Goal: Task Accomplishment & Management: Manage account settings

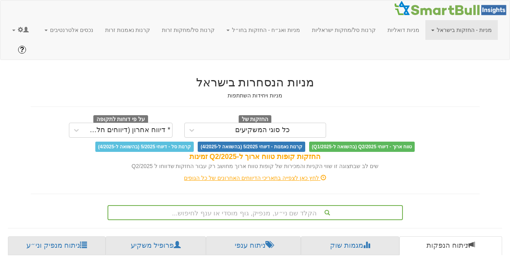
scroll to position [0, 1676]
drag, startPoint x: 0, startPoint y: 0, endPoint x: 16, endPoint y: 28, distance: 32.5
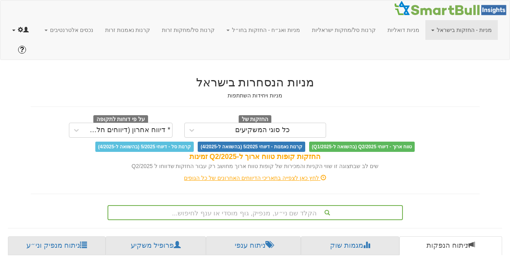
click at [16, 28] on link at bounding box center [20, 30] width 28 height 20
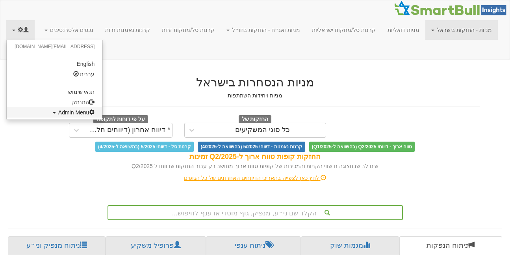
click at [24, 114] on link "Admin Menu" at bounding box center [55, 112] width 96 height 10
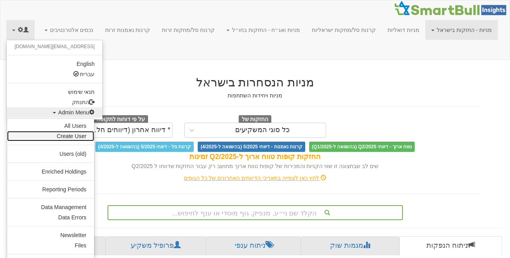
click at [65, 136] on link "Create User" at bounding box center [50, 136] width 87 height 10
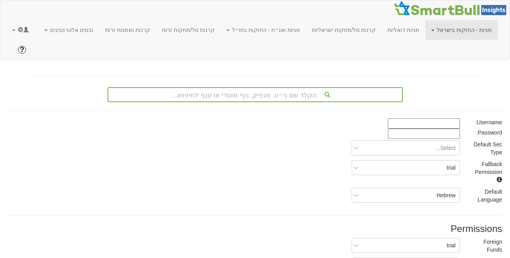
click at [407, 118] on input at bounding box center [424, 123] width 72 height 10
paste input "lior@gotlive-ir.co.il"
type input "lior@gotlive-ir.co.il"
click at [414, 128] on input at bounding box center [424, 133] width 72 height 10
paste input "WqzB7213"
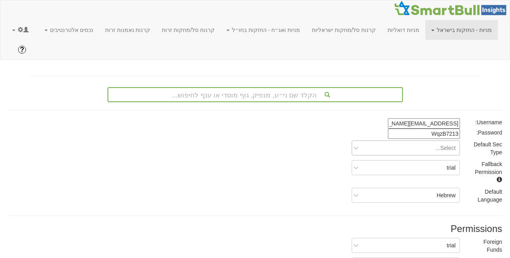
type input "WqzB7213"
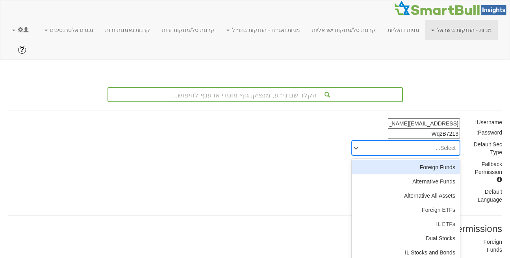
click at [441, 141] on div "Select..." at bounding box center [411, 147] width 95 height 13
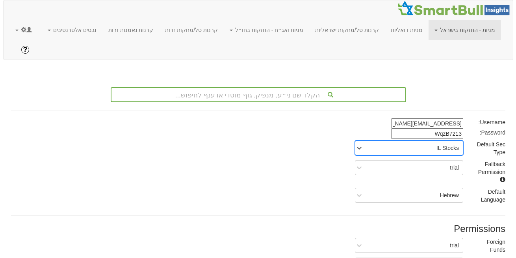
scroll to position [135, 0]
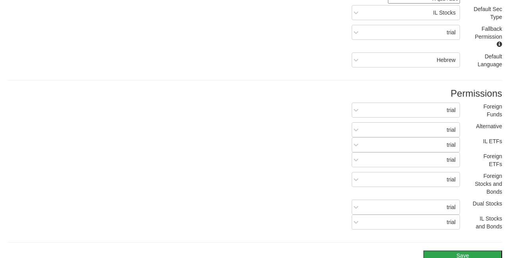
click at [464, 250] on button "Save" at bounding box center [463, 255] width 79 height 10
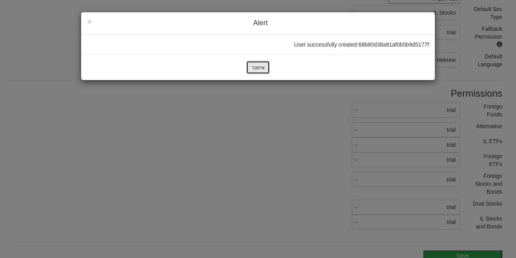
click at [258, 68] on button "אישור" at bounding box center [258, 67] width 24 height 13
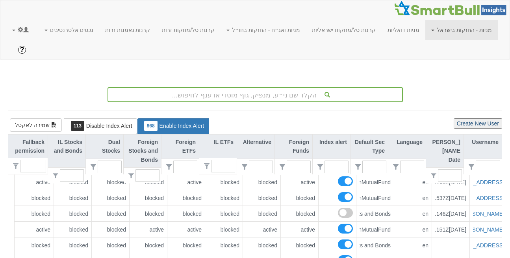
click at [458, 118] on button "Create New User" at bounding box center [478, 123] width 48 height 10
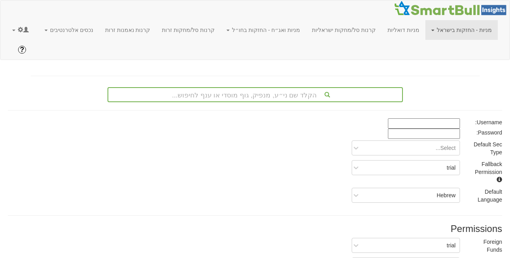
click at [439, 118] on input at bounding box center [424, 123] width 72 height 10
paste input "avi@gotlive-ir.co.il"
type input "avi@gotlive-ir.co.il"
click at [416, 128] on input at bounding box center [424, 133] width 72 height 10
paste input "LmeB8264"
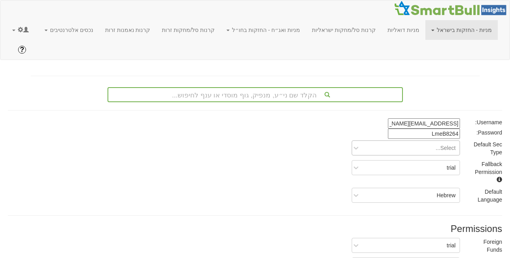
type input "LmeB8264"
click at [403, 141] on div "Select..." at bounding box center [411, 147] width 95 height 13
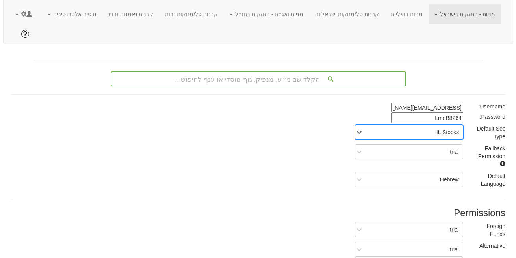
scroll to position [135, 0]
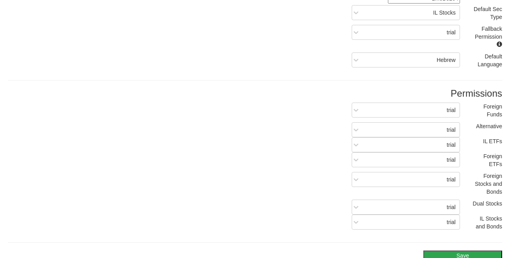
click at [453, 250] on button "Save" at bounding box center [463, 255] width 79 height 10
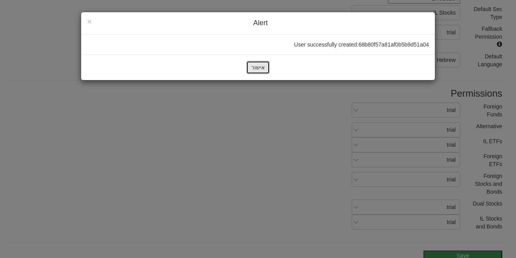
click at [261, 65] on button "אישור" at bounding box center [258, 67] width 24 height 13
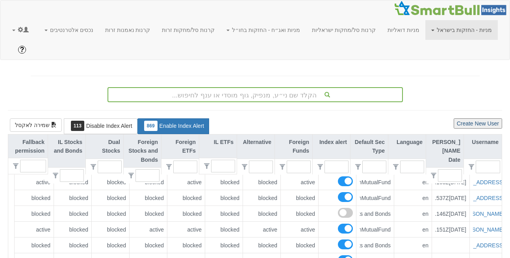
click at [480, 118] on button "Create New User" at bounding box center [478, 123] width 48 height 10
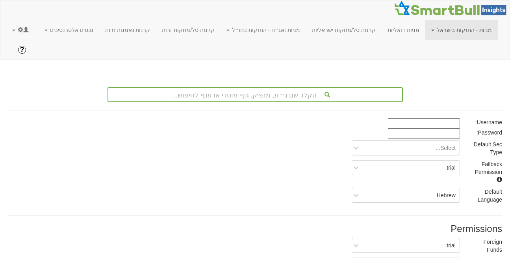
click at [435, 128] on input at bounding box center [424, 133] width 72 height 10
paste input "AxvL7546"
type input "AxvL7546"
click at [428, 118] on input at bounding box center [424, 123] width 72 height 10
paste input "shelly@gotlive-ir.co.il"
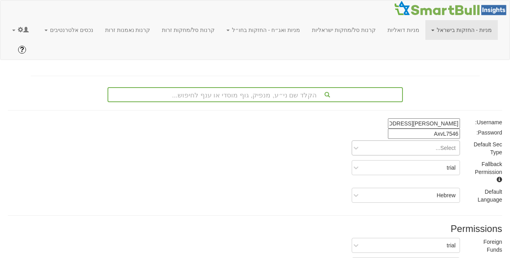
type input "shelly@gotlive-ir.co.il"
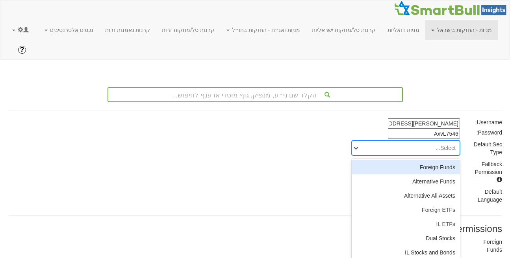
click at [409, 141] on div "Select..." at bounding box center [411, 147] width 95 height 13
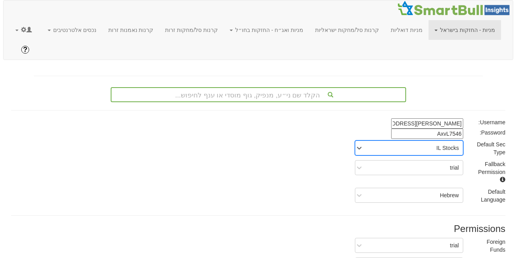
scroll to position [135, 0]
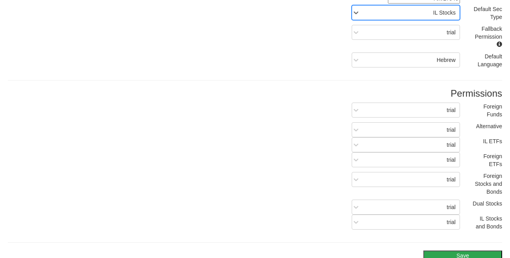
click at [460, 250] on button "Save" at bounding box center [463, 255] width 79 height 10
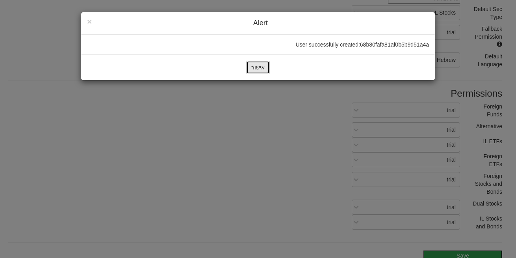
click at [261, 69] on button "אישור" at bounding box center [258, 67] width 24 height 13
